Goal: Check status: Check status

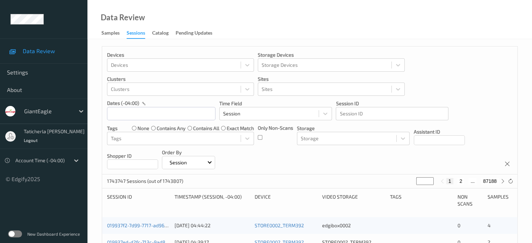
scroll to position [35, 0]
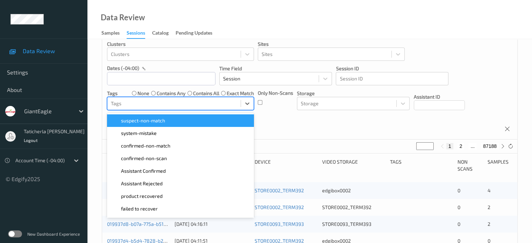
click at [172, 102] on div at bounding box center [174, 103] width 126 height 8
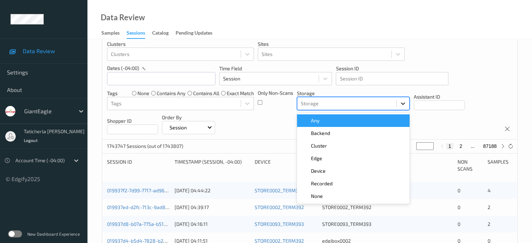
click at [406, 105] on icon at bounding box center [402, 103] width 7 height 7
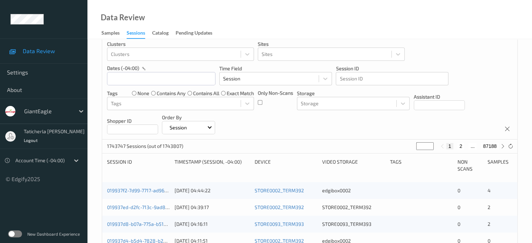
click at [267, 122] on div "Devices Devices Storage Devices Storage Devices Clusters Clusters Sites Sites d…" at bounding box center [309, 76] width 415 height 128
click at [159, 79] on input "text" at bounding box center [161, 78] width 108 height 13
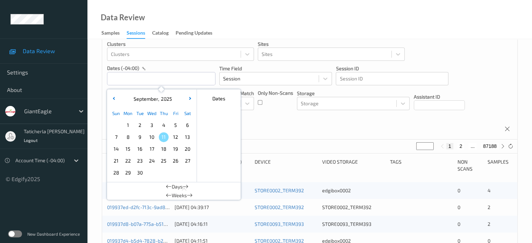
click at [130, 135] on span "8" at bounding box center [128, 137] width 10 height 10
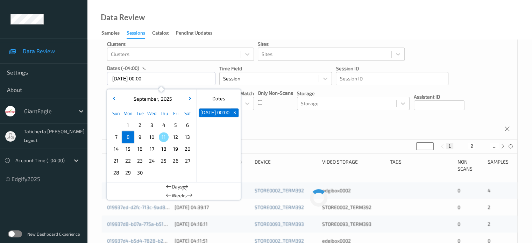
click at [130, 135] on span "8" at bounding box center [128, 137] width 10 height 10
type input "[DATE] 00:00 -> [DATE] 23:59"
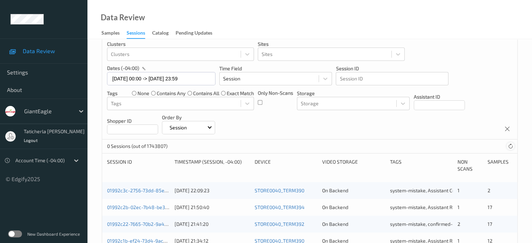
click at [509, 146] on icon at bounding box center [510, 146] width 5 height 5
